Goal: Transaction & Acquisition: Purchase product/service

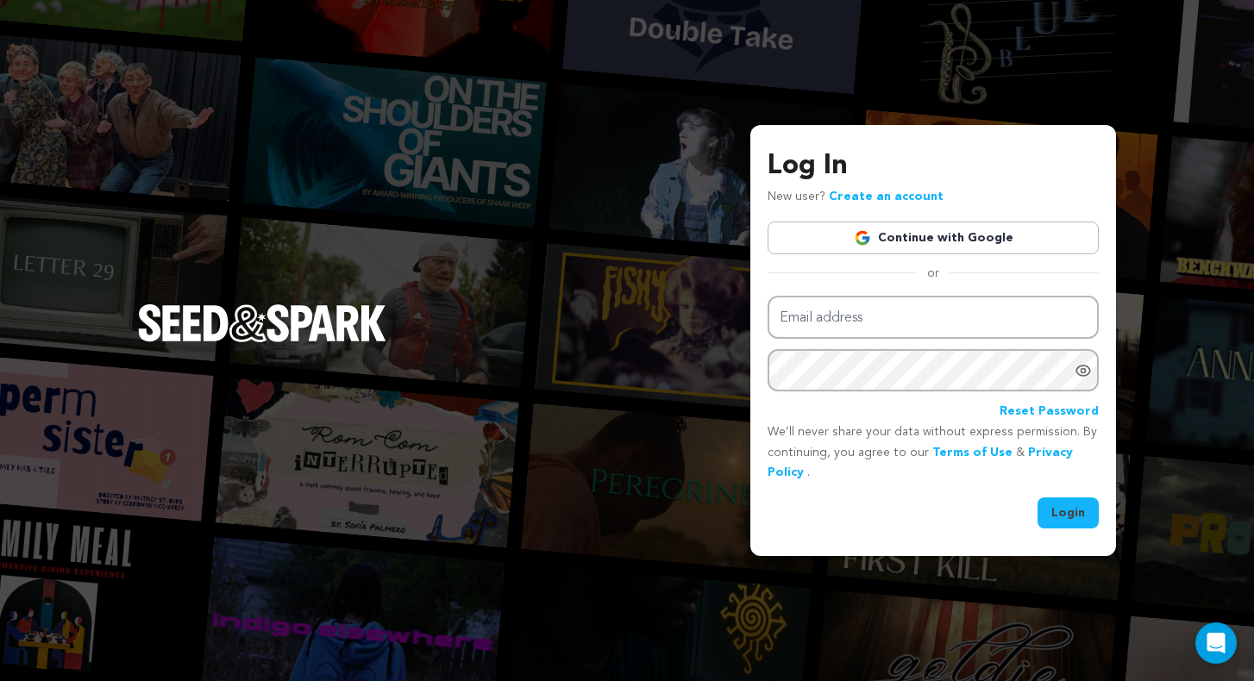
click at [917, 235] on link "Continue with Google" at bounding box center [933, 238] width 331 height 33
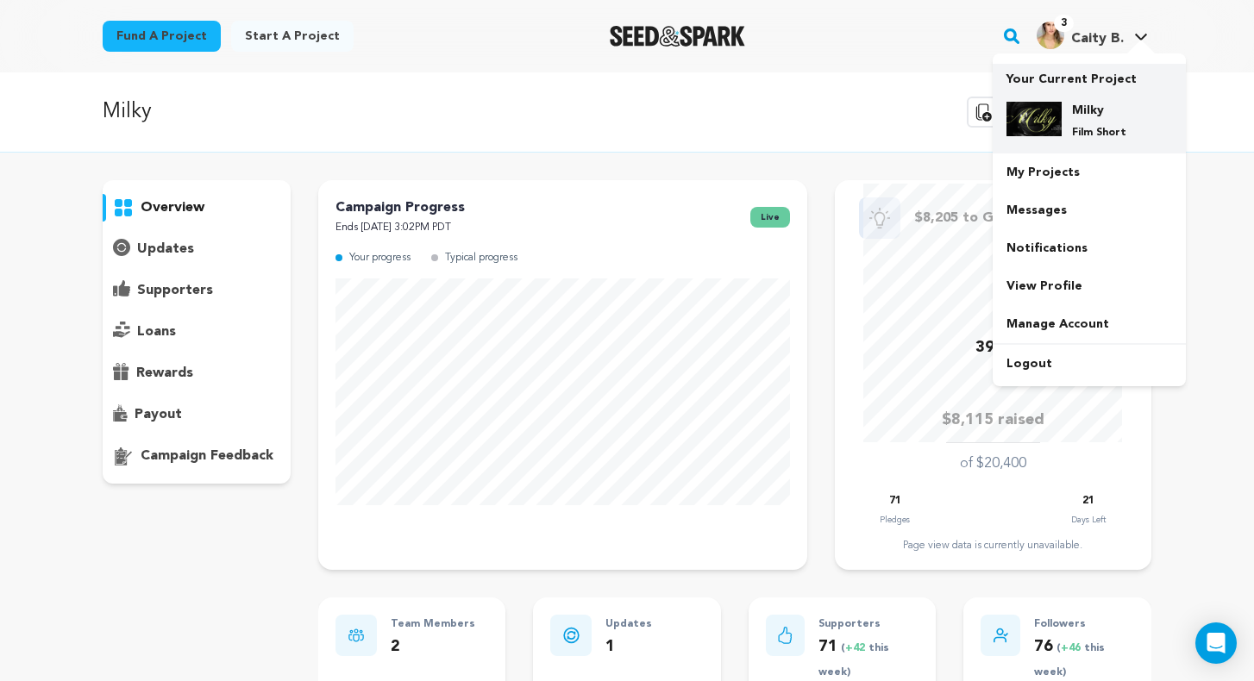
click at [1085, 110] on h4 "Milky" at bounding box center [1103, 110] width 62 height 17
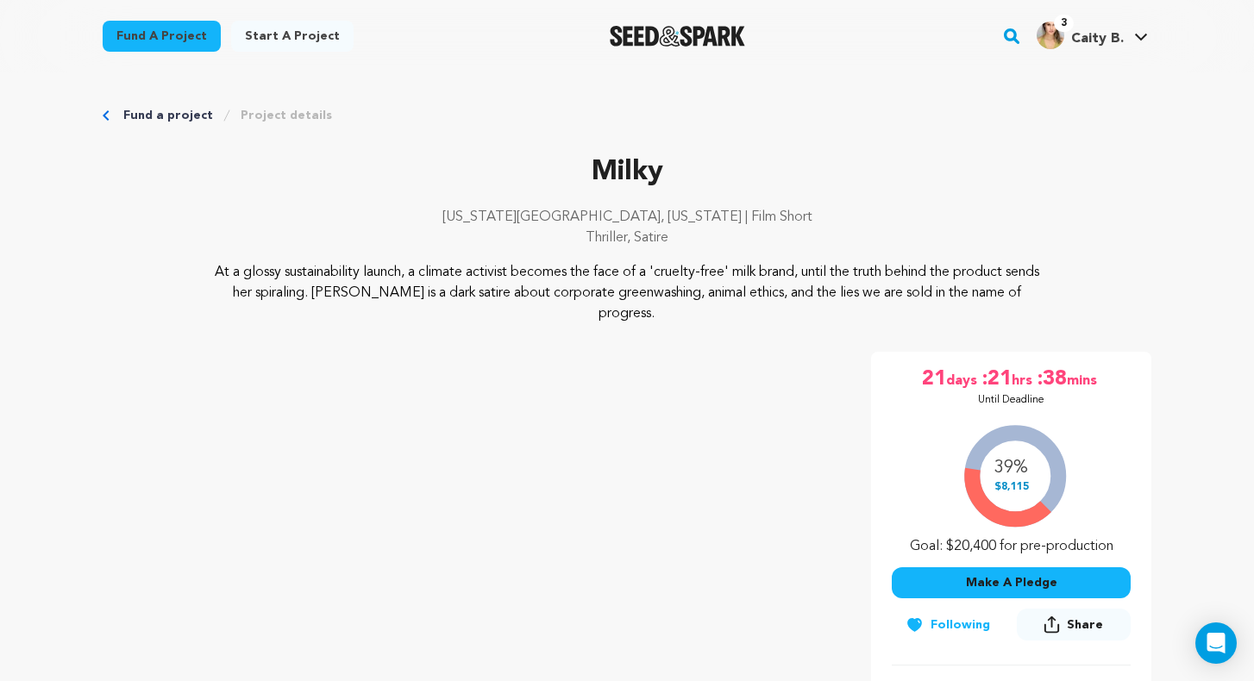
click at [304, 5] on div "Fund a project Start a project Search 3" at bounding box center [627, 36] width 1104 height 72
click at [306, 1] on div "Fund a project Start a project Search 3" at bounding box center [627, 36] width 1104 height 72
